Goal: Transaction & Acquisition: Purchase product/service

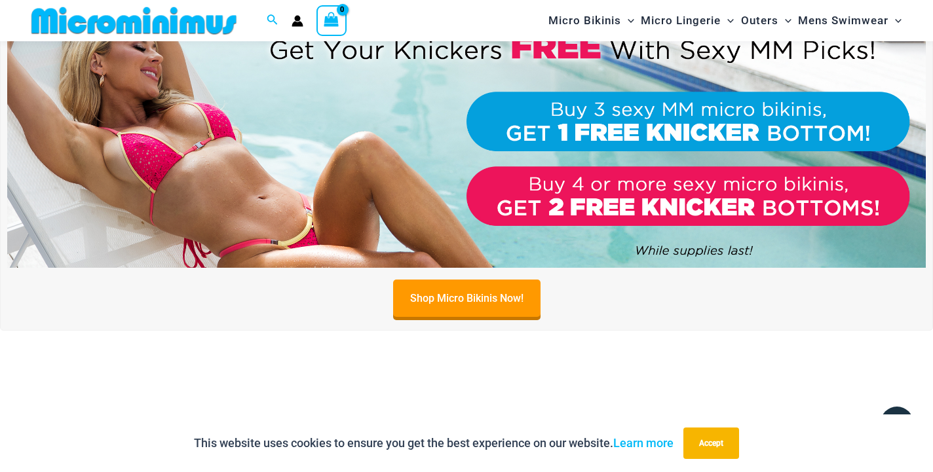
scroll to position [69, 0]
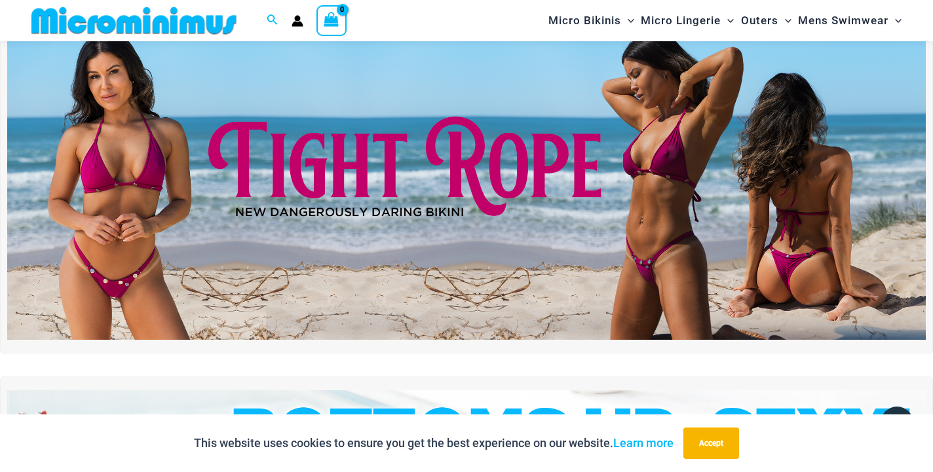
click at [474, 182] on img at bounding box center [466, 184] width 918 height 312
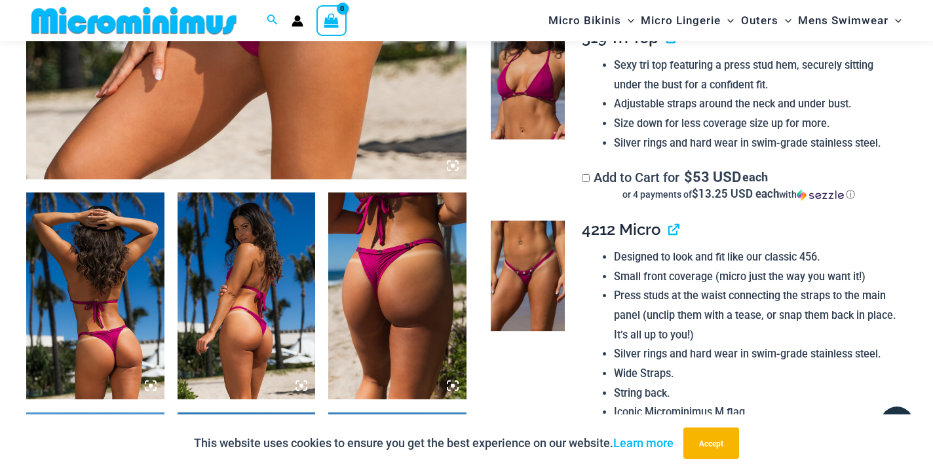
scroll to position [728, 0]
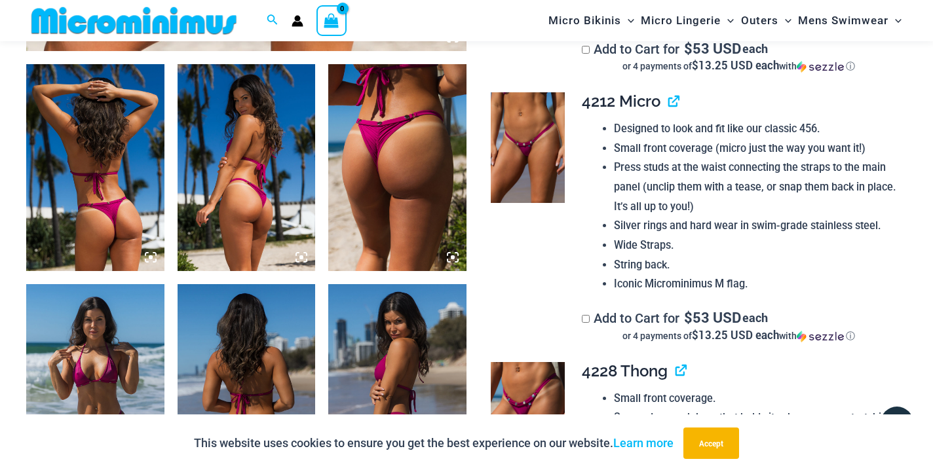
click at [371, 191] on img at bounding box center [397, 167] width 138 height 207
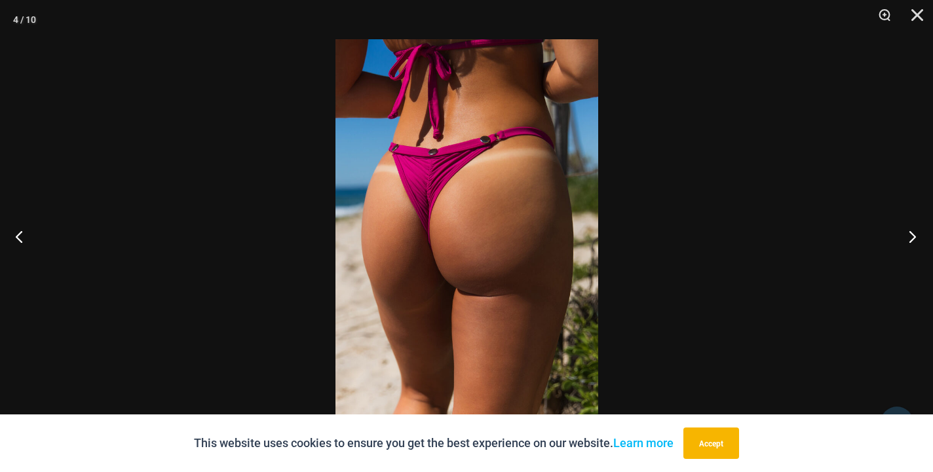
click at [919, 234] on button "Next" at bounding box center [907, 236] width 49 height 65
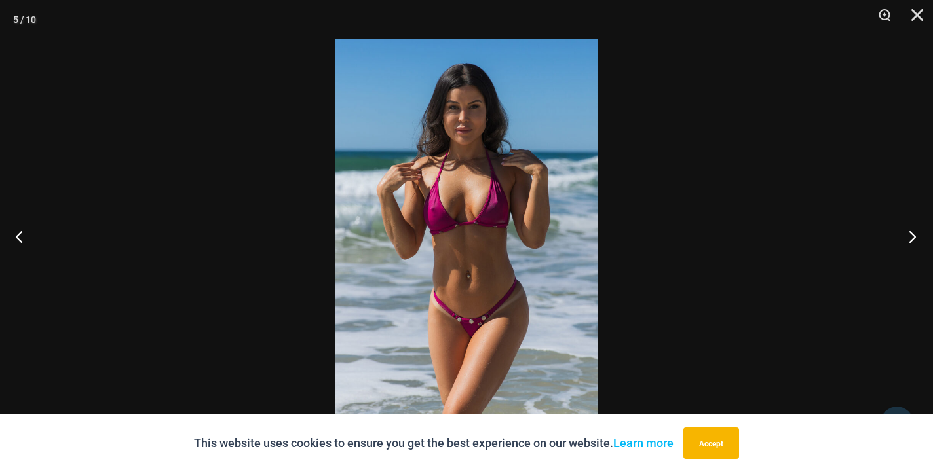
click at [919, 234] on button "Next" at bounding box center [907, 236] width 49 height 65
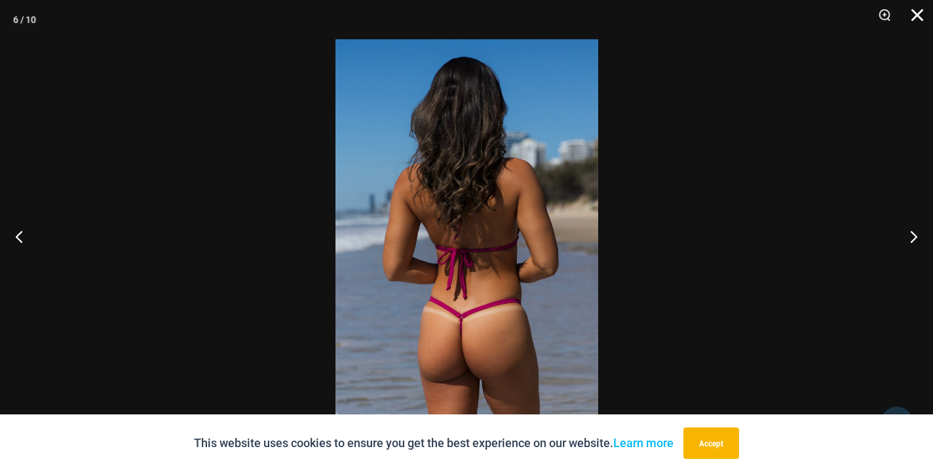
click at [916, 18] on button "Close" at bounding box center [912, 19] width 33 height 39
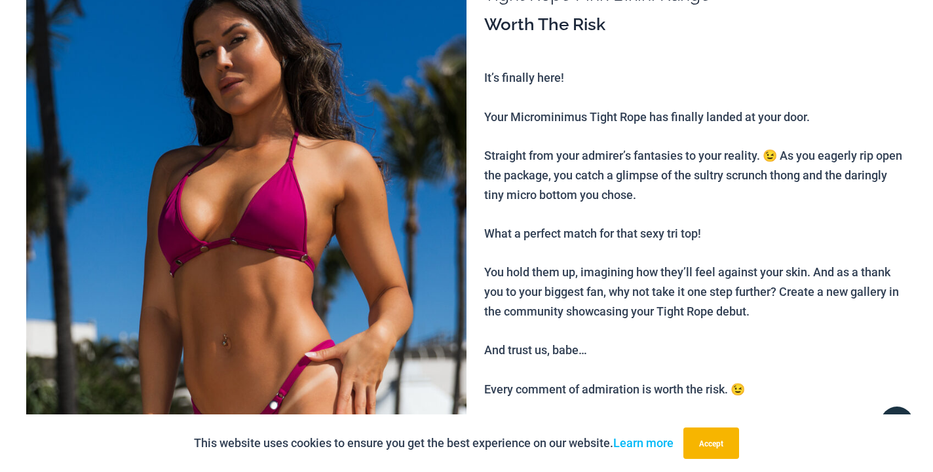
scroll to position [5, 0]
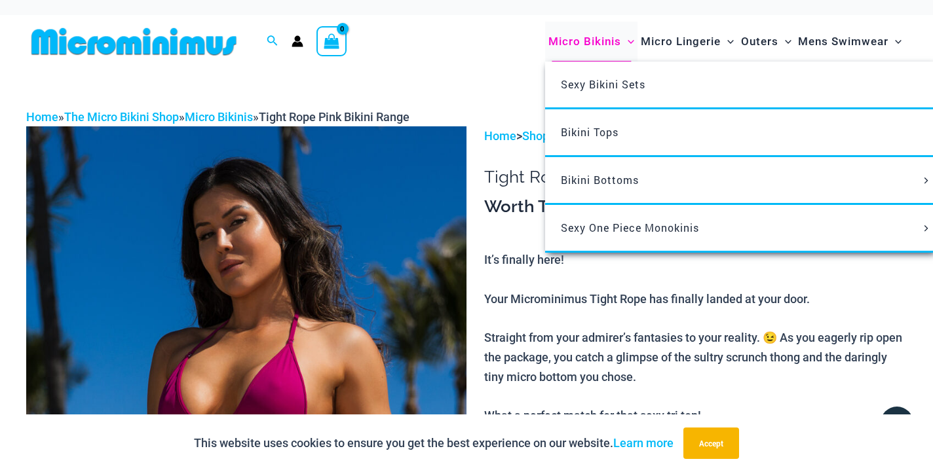
click at [558, 39] on span "Micro Bikinis" at bounding box center [584, 41] width 73 height 33
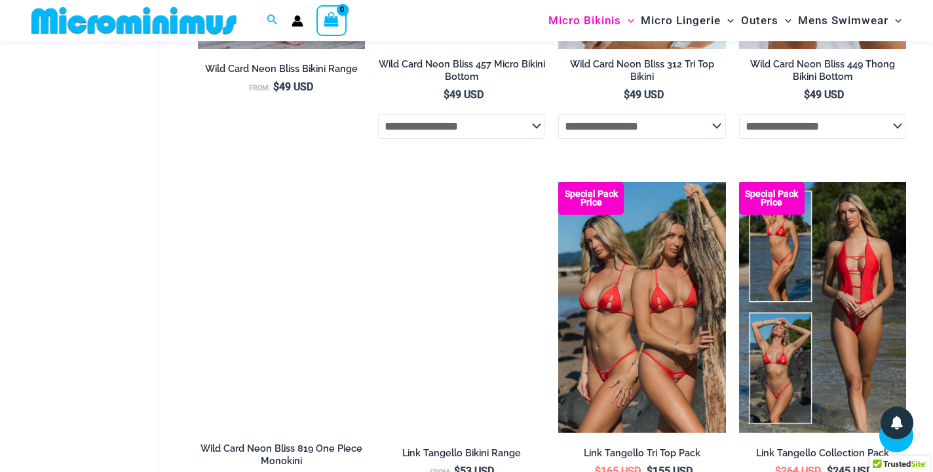
scroll to position [2996, 0]
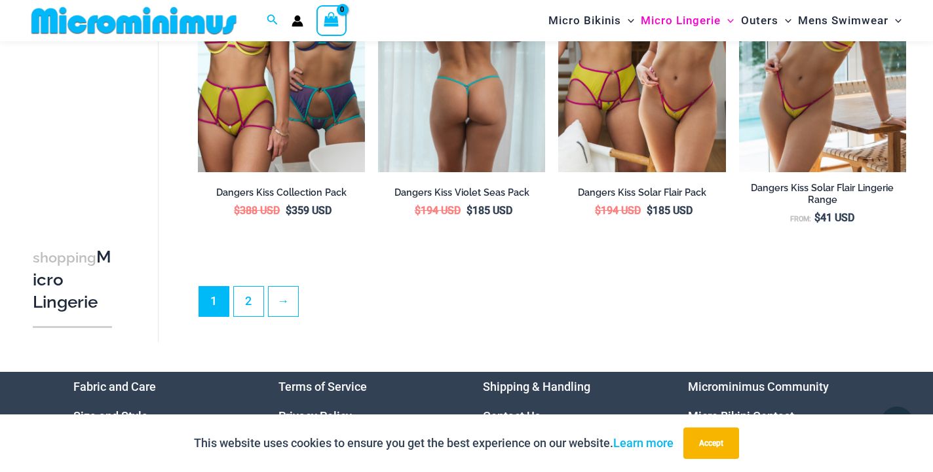
scroll to position [3076, 0]
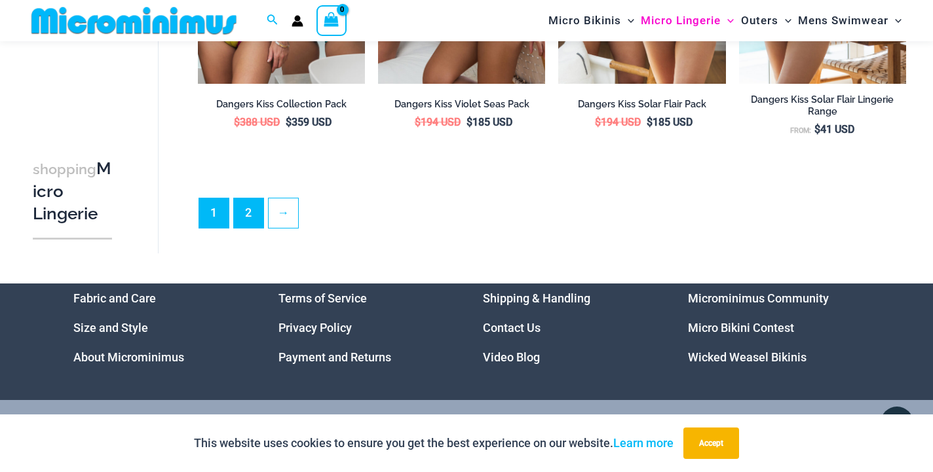
click at [234, 210] on link "2" at bounding box center [248, 212] width 29 height 29
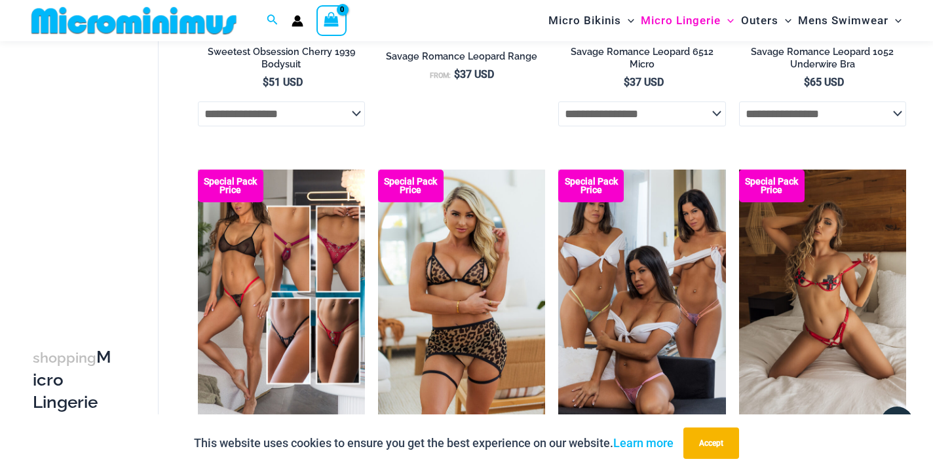
scroll to position [2592, 0]
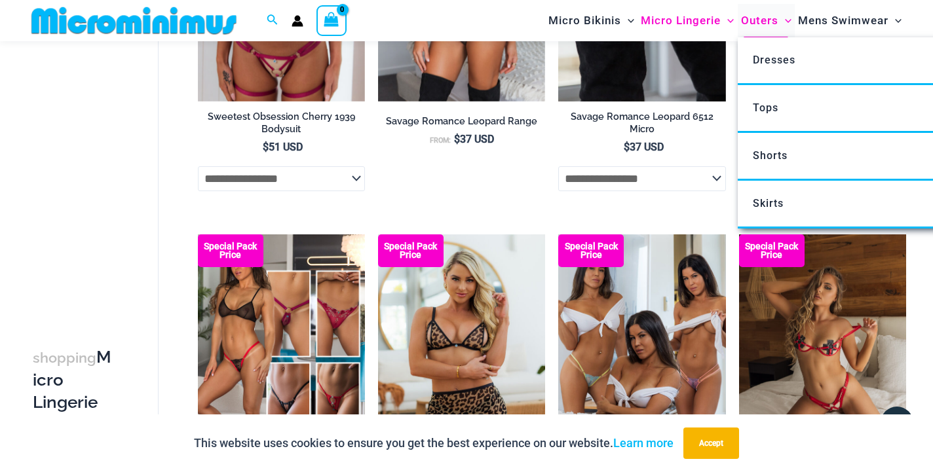
click at [769, 18] on span "Outers" at bounding box center [759, 20] width 37 height 33
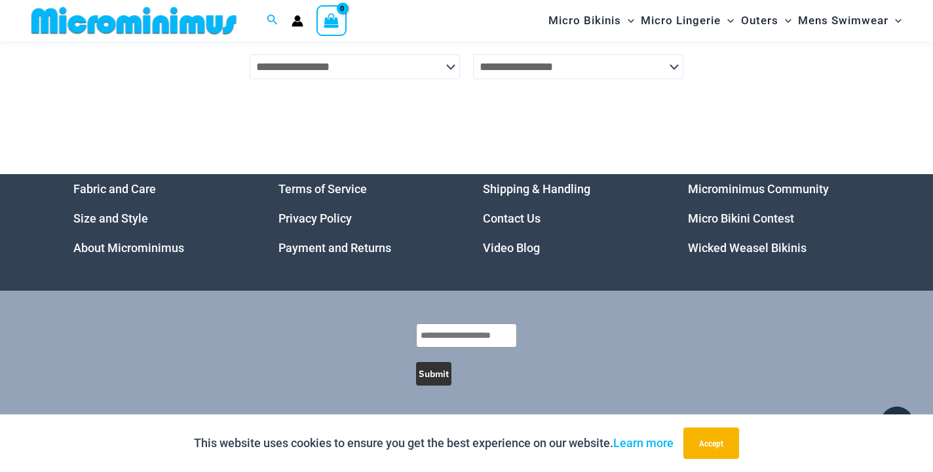
scroll to position [3807, 0]
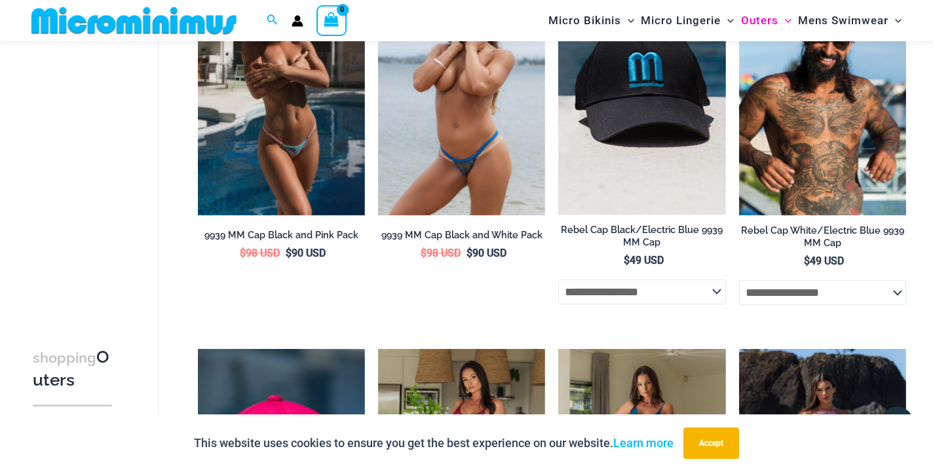
scroll to position [940, 0]
